Goal: Transaction & Acquisition: Subscribe to service/newsletter

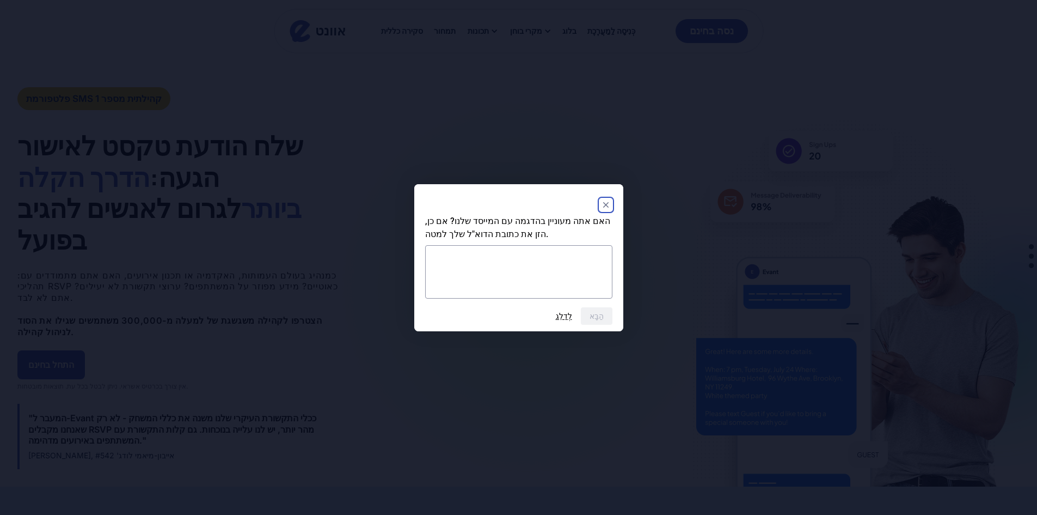
click at [607, 199] on rect "לִסְגוֹר" at bounding box center [606, 204] width 13 height 13
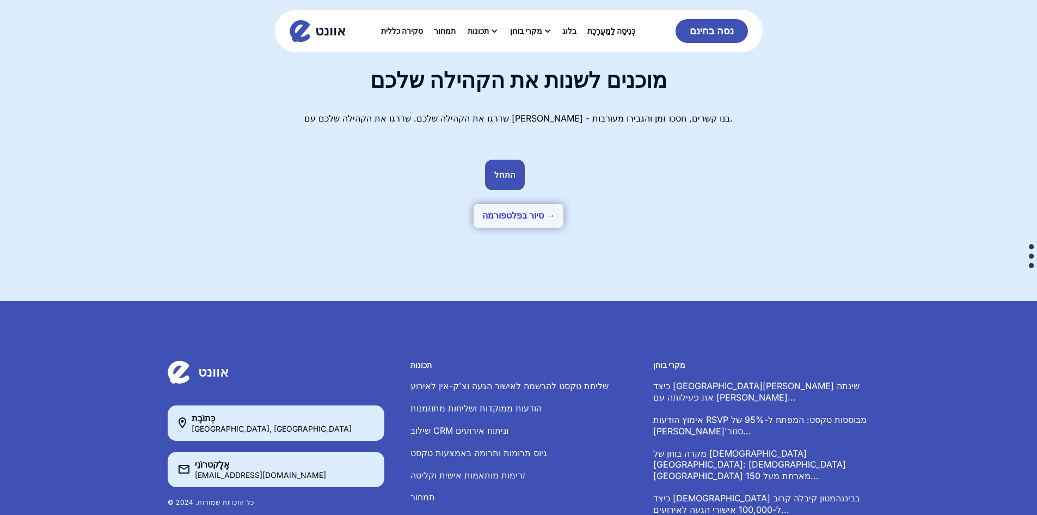
scroll to position [2941, 0]
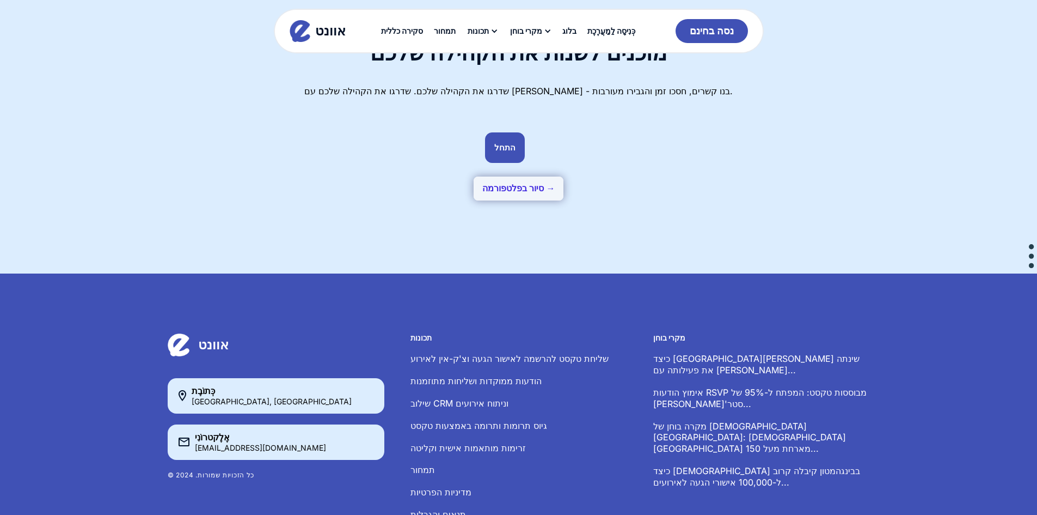
click at [500, 64] on div "אוונט סקירה כללית תמחור תכונות שליחת טקסט להרשמה לאישור הגעה וצ'ק-אין לאירוע הו…" at bounding box center [518, 43] width 1037 height 87
click at [506, 74] on div "אוונט סקירה כללית תמחור תכונות שליחת טקסט להרשמה לאישור הגעה וצ'ק-אין לאירוע הו…" at bounding box center [518, 43] width 1037 height 87
click at [508, 76] on div "אוונט סקירה כללית תמחור תכונות שליחת טקסט להרשמה לאישור הגעה וצ'ק-אין לאירוע הו…" at bounding box center [518, 43] width 1037 height 87
click at [515, 184] on font "סיור בפלטפורמה →" at bounding box center [518, 188] width 73 height 9
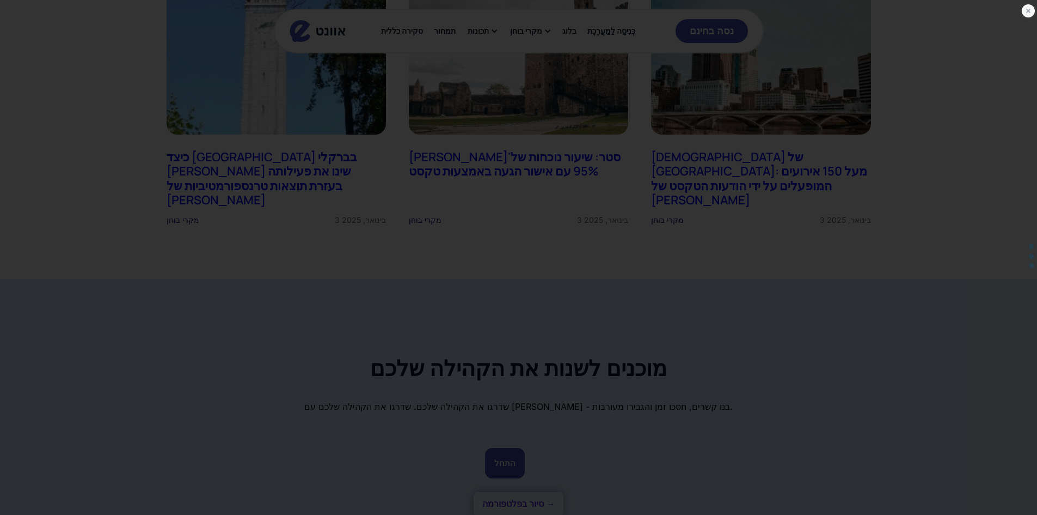
scroll to position [2616, 0]
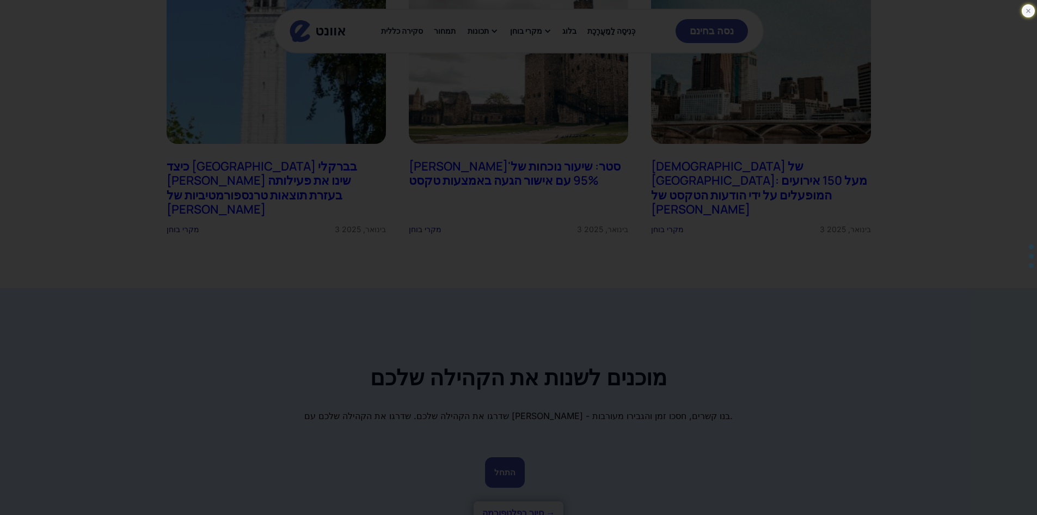
click at [1031, 9] on icon at bounding box center [1028, 10] width 11 height 11
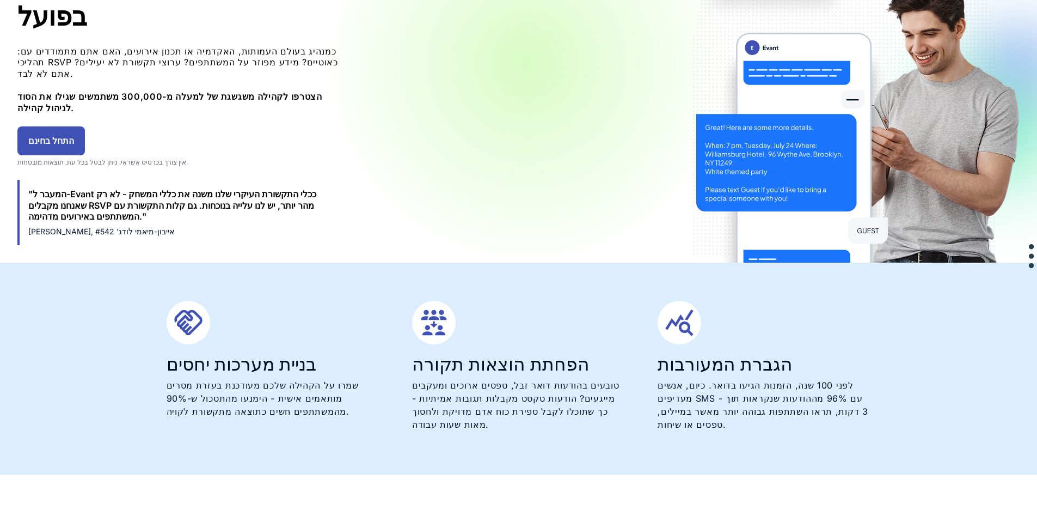
scroll to position [0, 0]
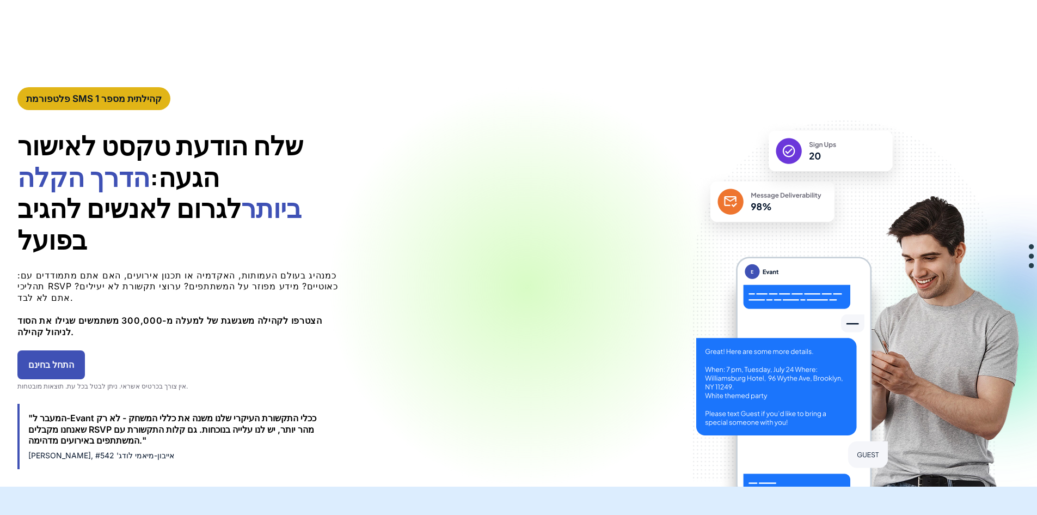
click at [74, 359] on font "התחל בחינם" at bounding box center [51, 364] width 46 height 11
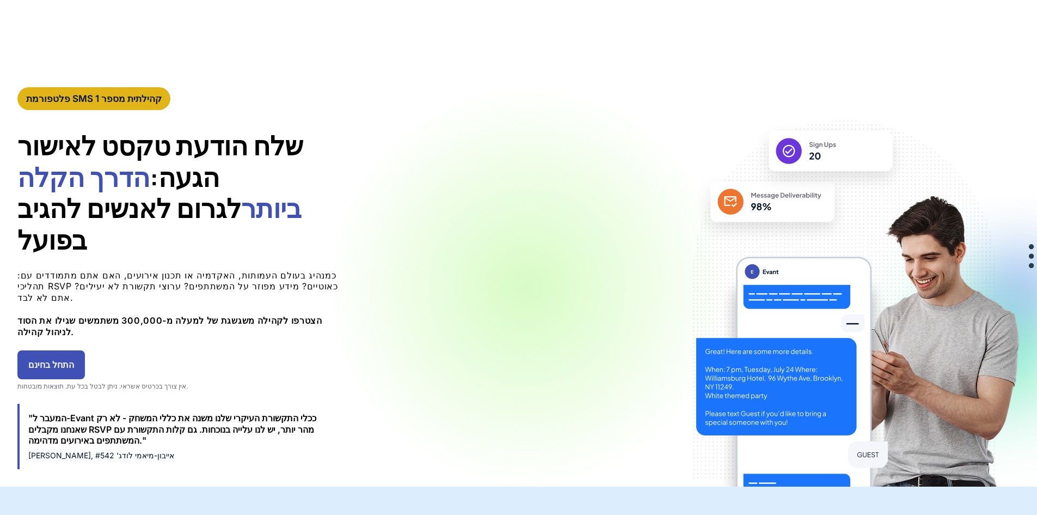
click at [74, 359] on font "התחל בחינם" at bounding box center [51, 364] width 46 height 11
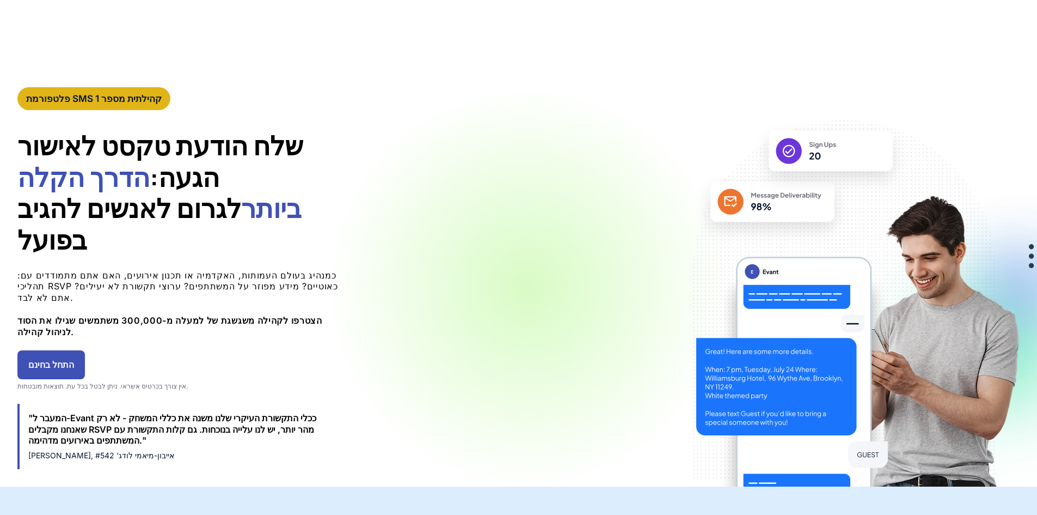
click at [74, 359] on font "התחל בחינם" at bounding box center [51, 364] width 46 height 11
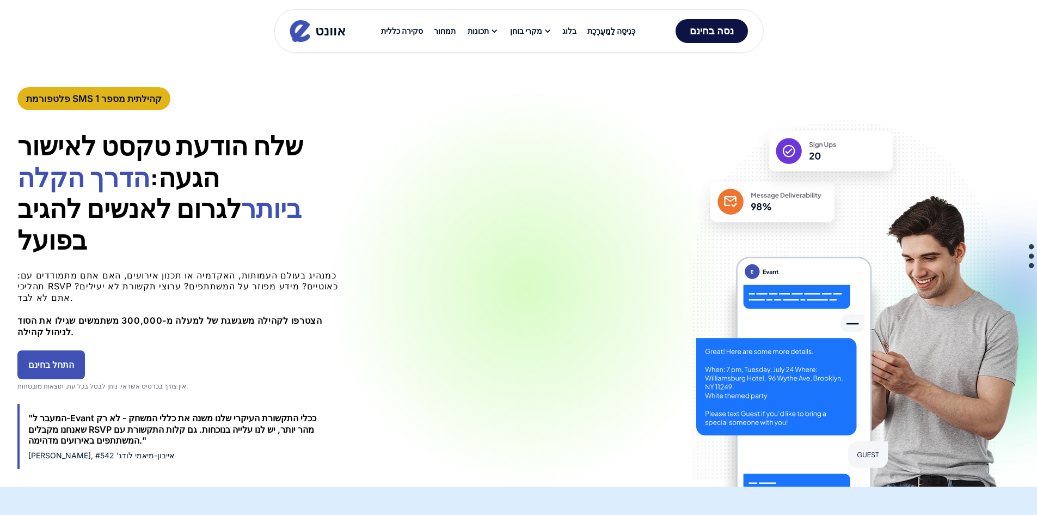
click at [716, 32] on font "נסה בחינם" at bounding box center [712, 30] width 44 height 11
